Goal: Task Accomplishment & Management: Use online tool/utility

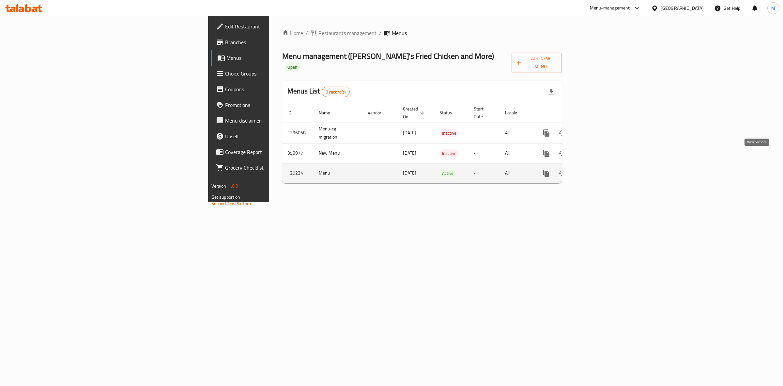
click at [597, 170] on icon "enhanced table" at bounding box center [594, 173] width 6 height 6
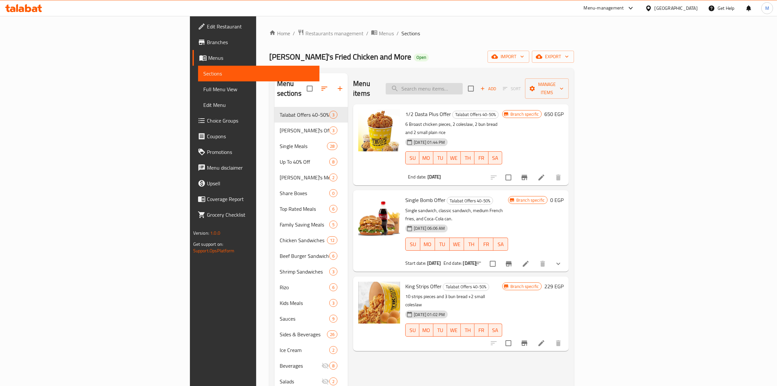
click at [463, 84] on input "search" at bounding box center [424, 88] width 77 height 11
type input "d"
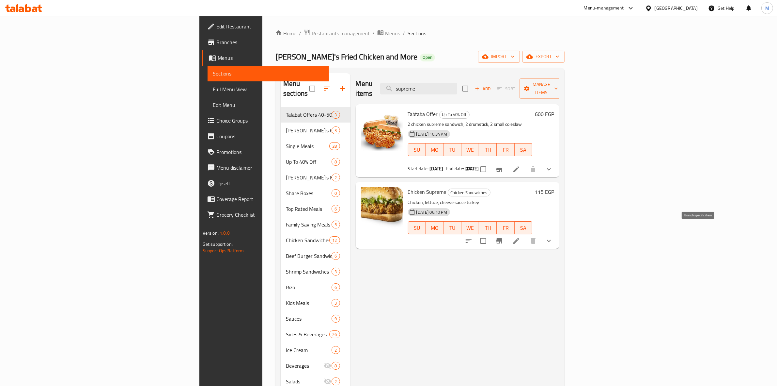
type input "supreme"
click at [502, 238] on icon "Branch-specific-item" at bounding box center [500, 240] width 6 height 5
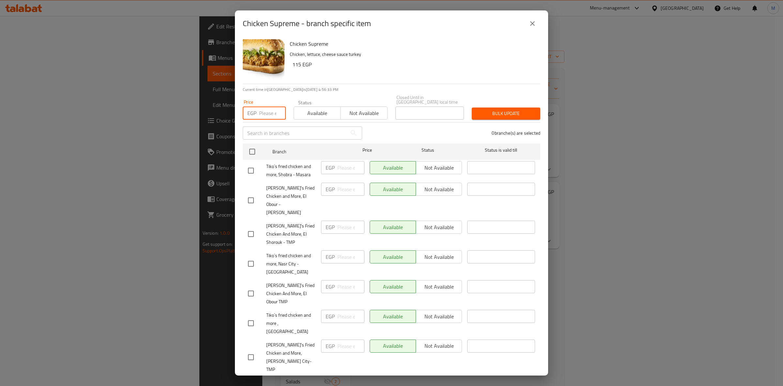
click at [271, 109] on input "number" at bounding box center [272, 112] width 27 height 13
type input "115"
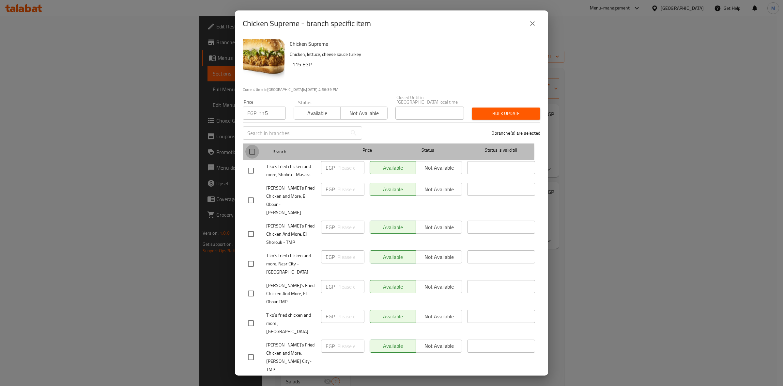
click at [255, 147] on input "checkbox" at bounding box center [252, 152] width 14 height 14
checkbox input "true"
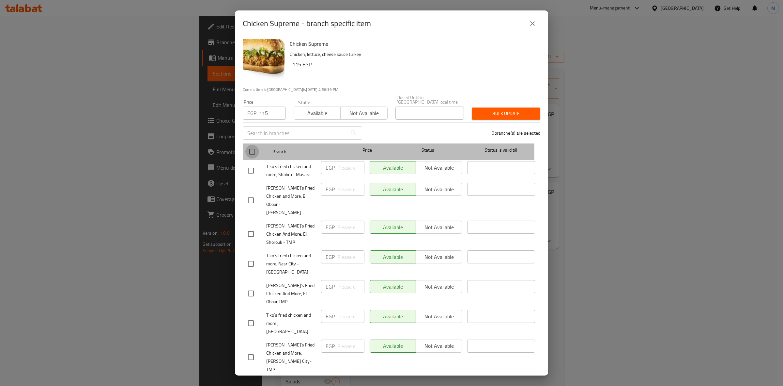
checkbox input "true"
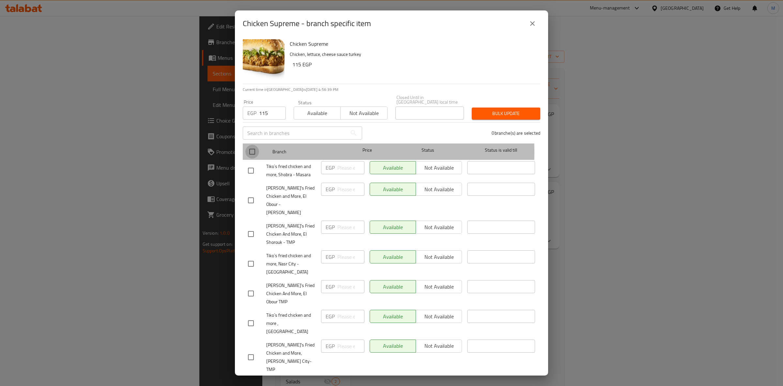
checkbox input "true"
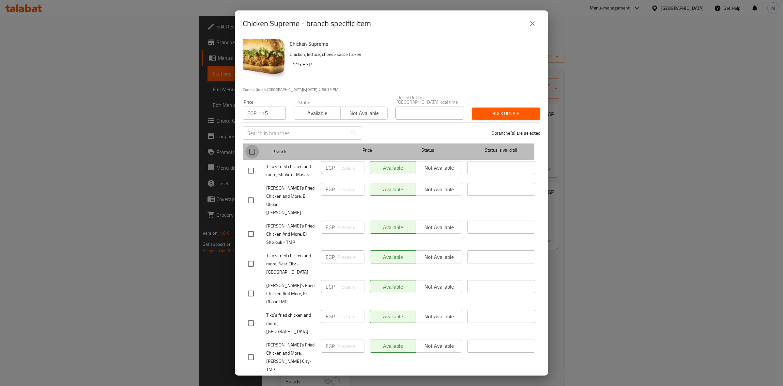
checkbox input "true"
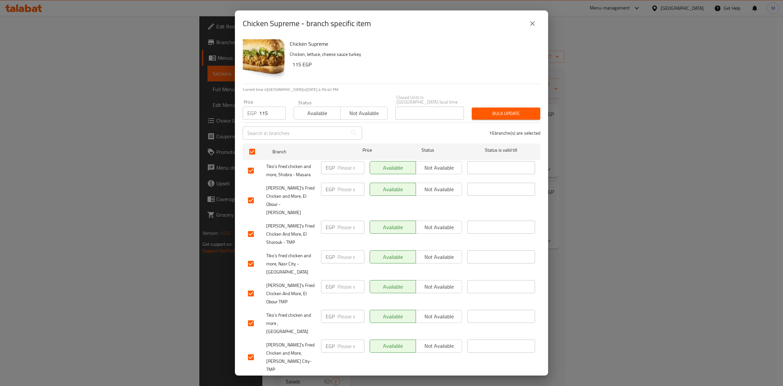
click at [508, 109] on span "Bulk update" at bounding box center [506, 113] width 58 height 8
